Goal: Check status: Check status

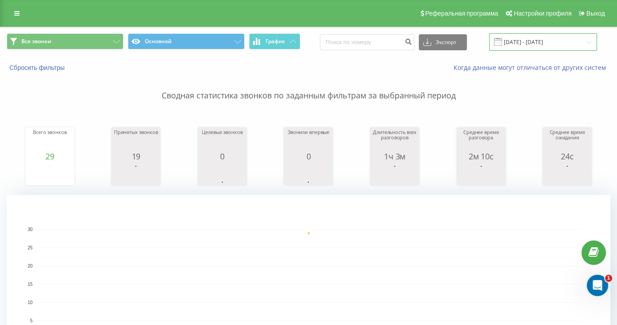
click at [542, 42] on input "[DATE] - [DATE]" at bounding box center [543, 41] width 108 height 17
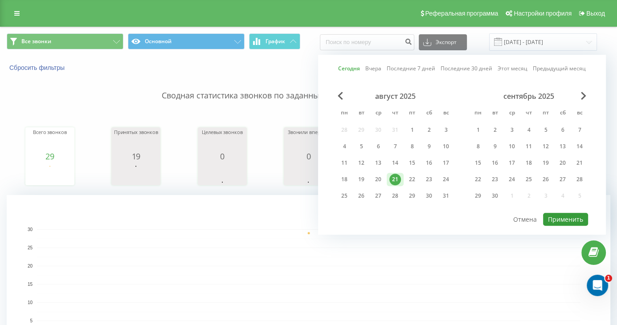
click at [567, 213] on button "Применить" at bounding box center [565, 219] width 45 height 13
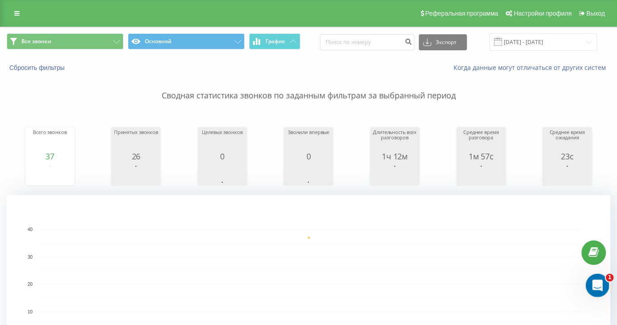
click at [600, 289] on div "Відкрити програму для спілкування Intercom" at bounding box center [596, 284] width 29 height 29
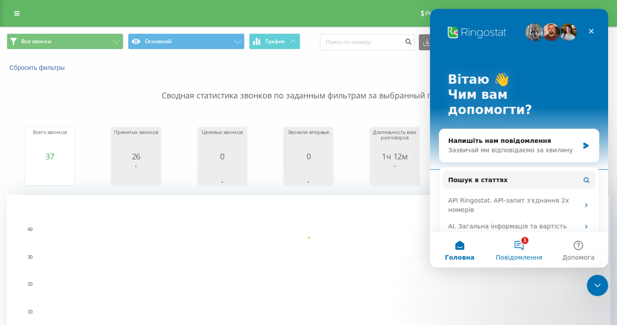
click at [517, 253] on button "1 Повідомлення" at bounding box center [518, 250] width 59 height 36
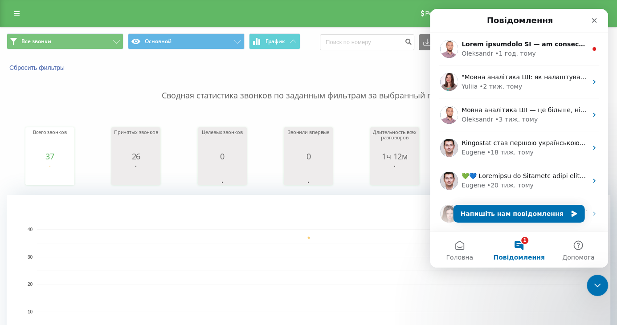
click at [369, 80] on p "Сводная статистика звонков по заданным фильтрам за выбранный период" at bounding box center [309, 86] width 604 height 29
click at [561, 307] on rect "A chart." at bounding box center [309, 284] width 544 height 110
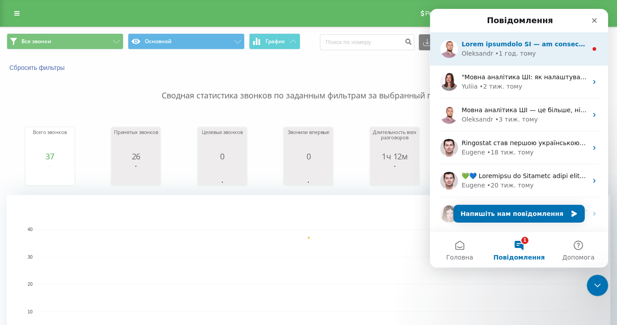
click at [496, 56] on div "• 1 год. тому" at bounding box center [515, 53] width 41 height 9
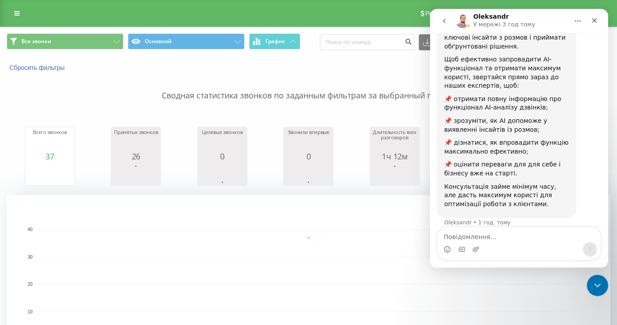
scroll to position [53, 0]
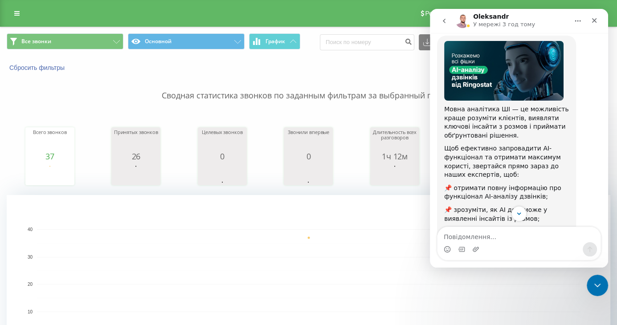
click at [444, 22] on icon "go back" at bounding box center [444, 21] width 3 height 4
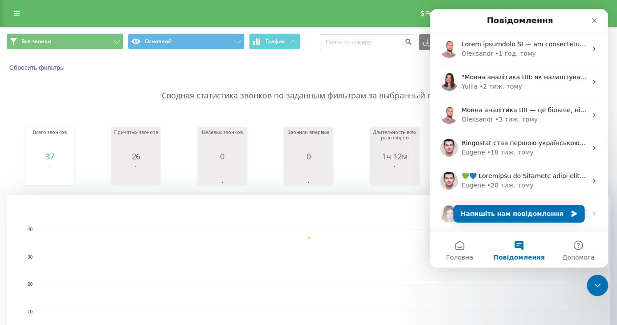
scroll to position [0, 0]
click at [383, 65] on div "Когда данные могут отличаться от других систем" at bounding box center [424, 67] width 385 height 9
click at [597, 20] on icon "Закрити" at bounding box center [594, 20] width 7 height 7
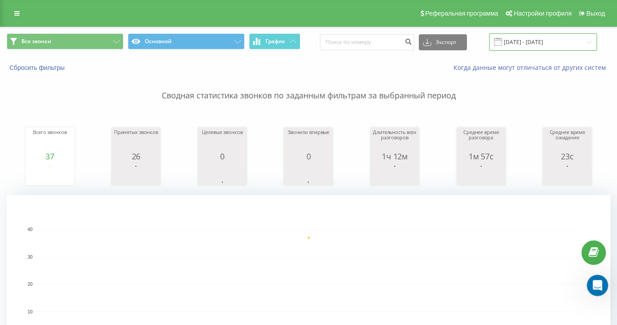
click at [565, 39] on input "[DATE] - [DATE]" at bounding box center [543, 41] width 108 height 17
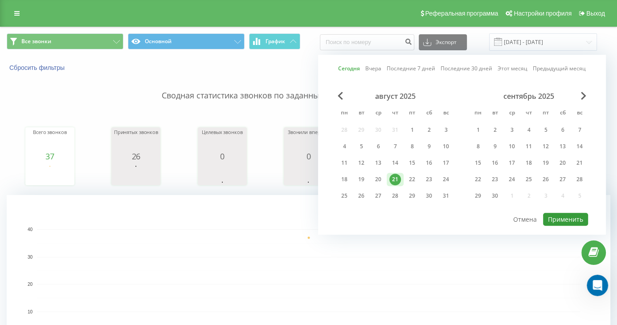
click at [568, 222] on button "Применить" at bounding box center [565, 219] width 45 height 13
